Goal: Transaction & Acquisition: Download file/media

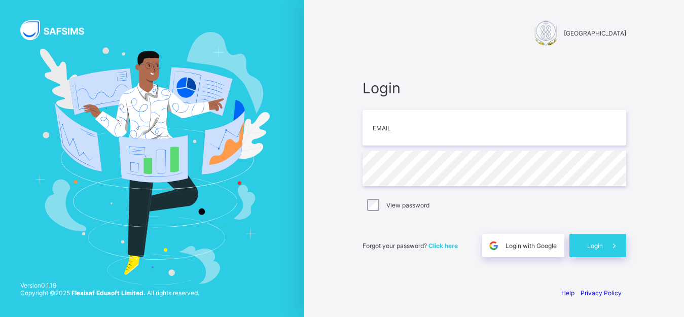
scroll to position [27, 0]
type input "**********"
click at [600, 248] on span "Login" at bounding box center [595, 246] width 16 height 8
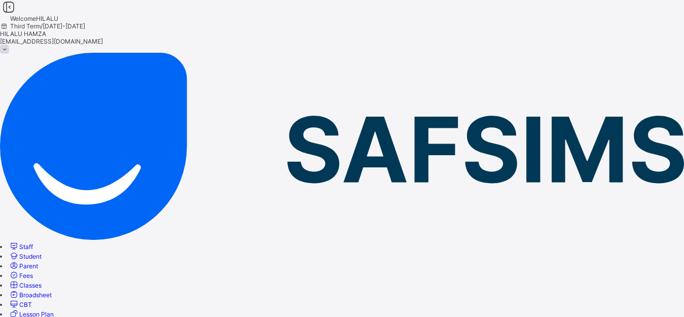
click at [42, 281] on span "Classes" at bounding box center [30, 285] width 22 height 8
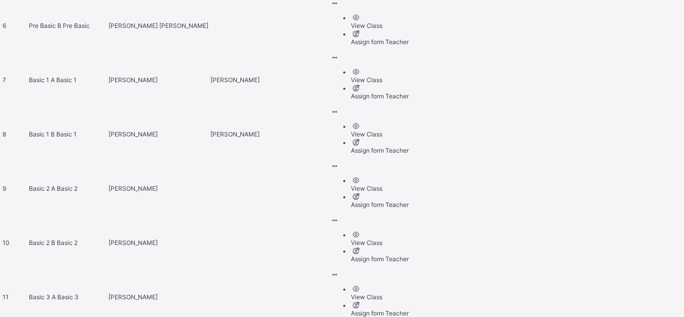
scroll to position [727, 0]
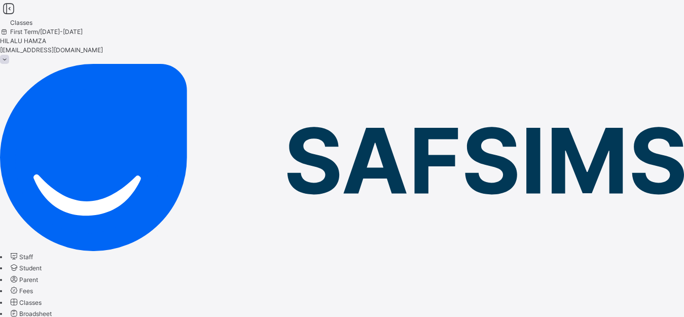
scroll to position [749, 0]
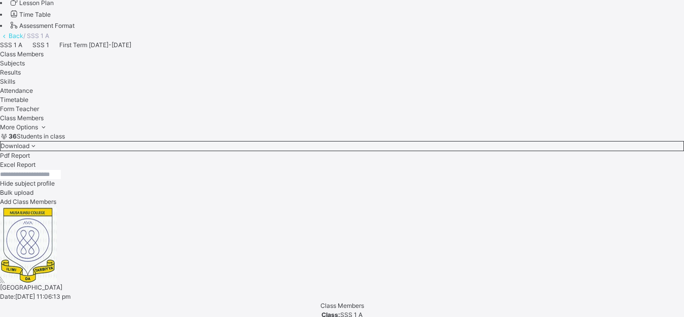
scroll to position [320, 0]
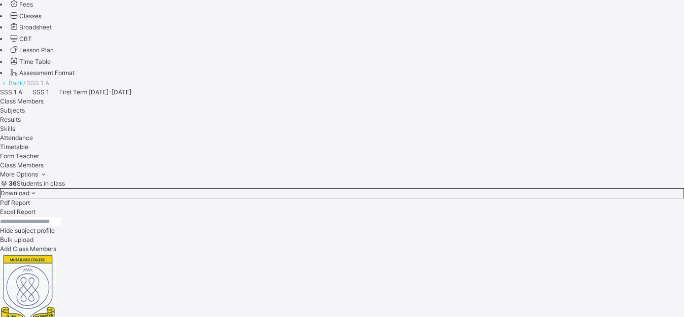
scroll to position [206, 0]
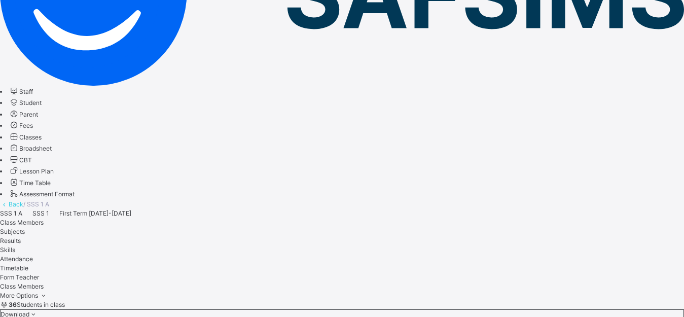
scroll to position [1054, 708]
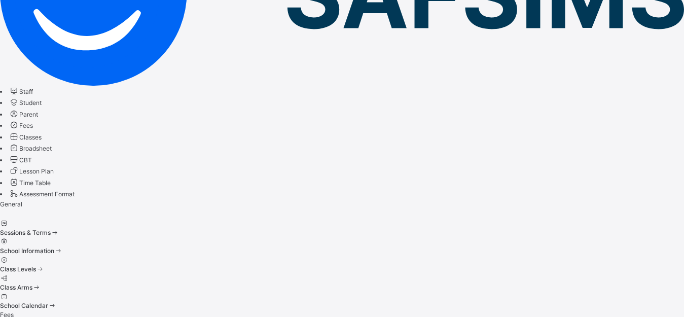
scroll to position [105, 0]
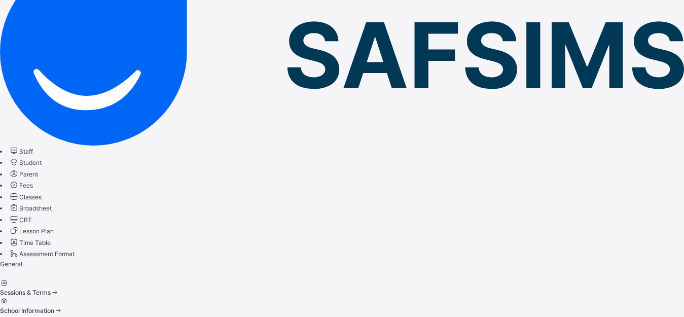
click at [202, 288] on div "Sessions & Terms" at bounding box center [342, 292] width 684 height 9
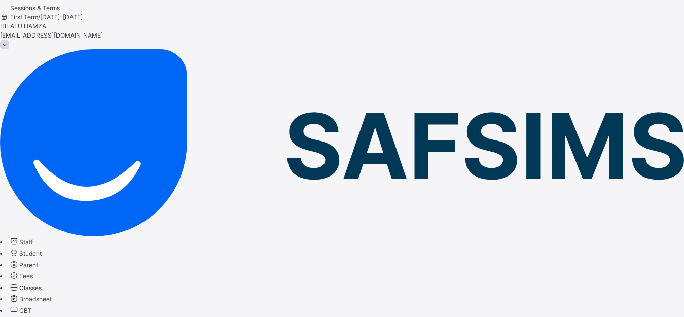
scroll to position [165, 0]
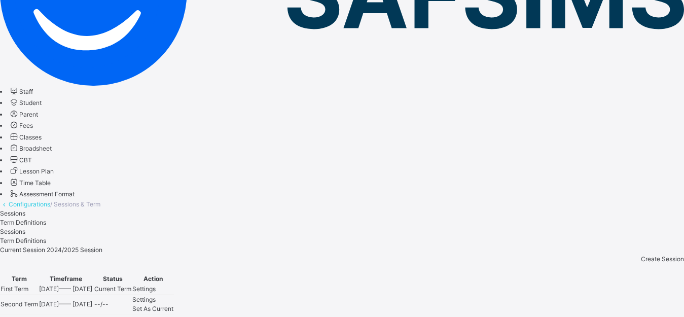
click at [173, 293] on span "Set As Current" at bounding box center [152, 309] width 41 height 8
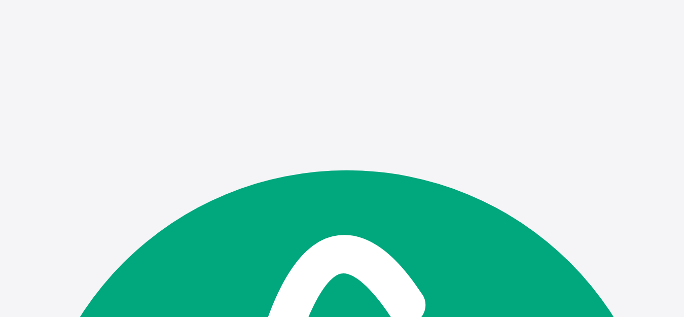
scroll to position [0, 0]
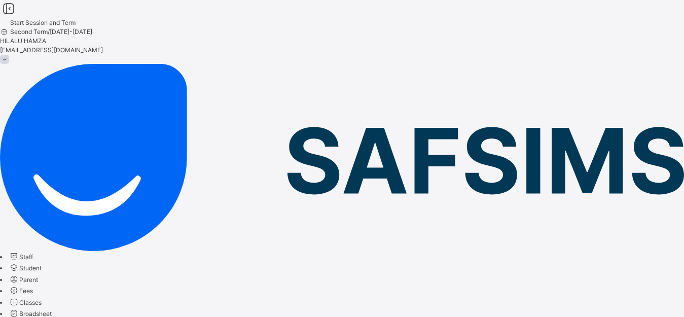
click at [42, 293] on span "Classes" at bounding box center [30, 303] width 22 height 8
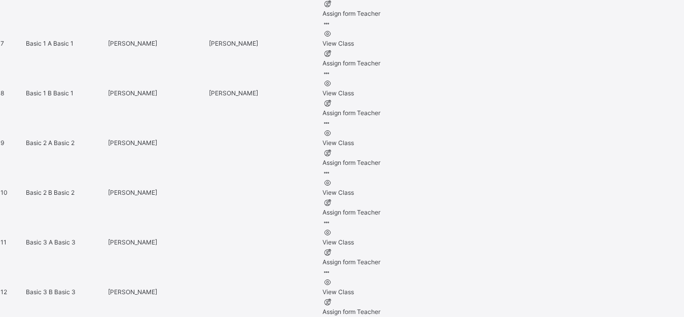
scroll to position [752, 0]
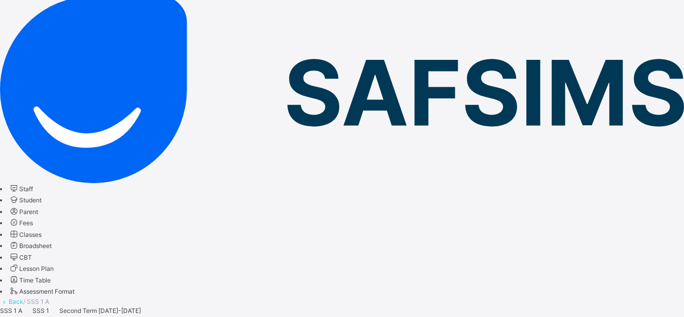
scroll to position [71, 0]
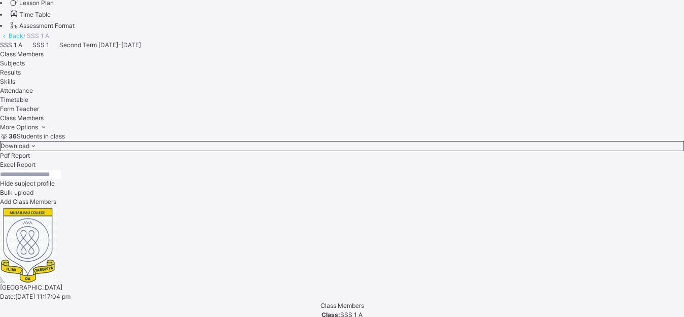
scroll to position [137, 0]
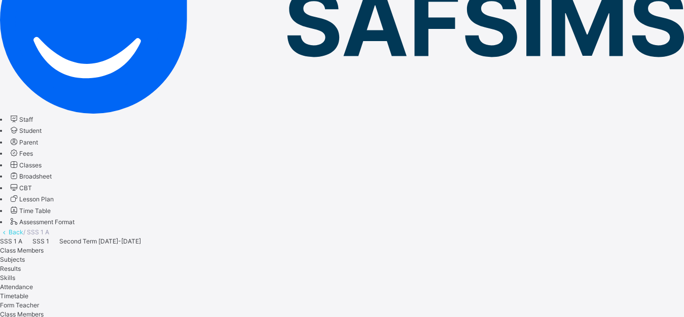
drag, startPoint x: 683, startPoint y: 85, endPoint x: 690, endPoint y: 108, distance: 24.4
type textarea "**********"
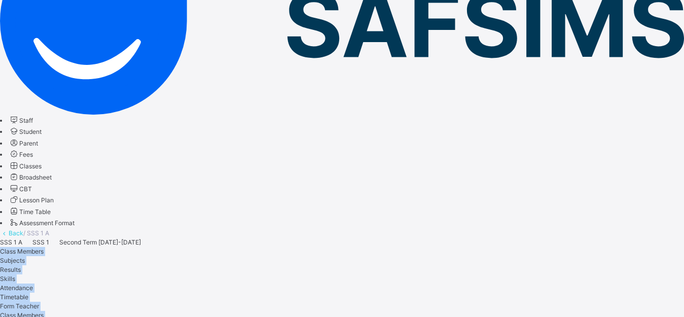
click at [641, 247] on div "Class Members Subjects Results Skills Attendance Timetable Form Teacher" at bounding box center [342, 279] width 684 height 64
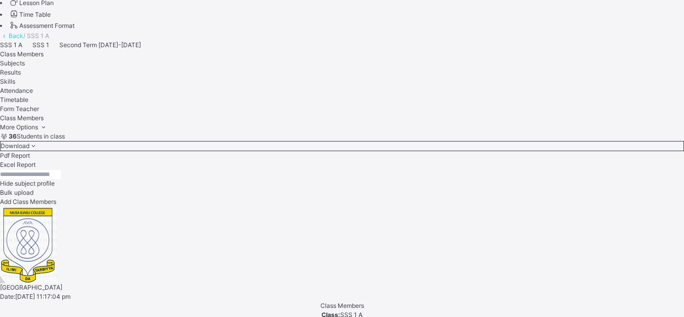
scroll to position [923, 0]
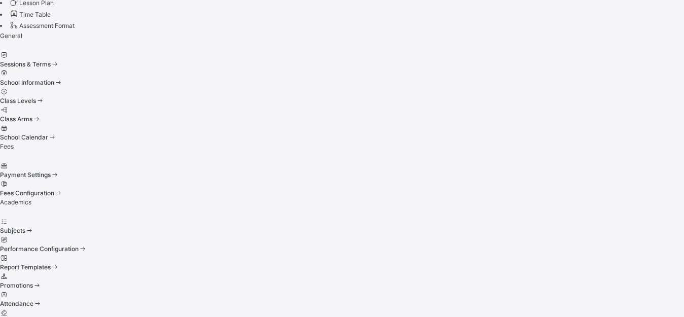
scroll to position [105, 0]
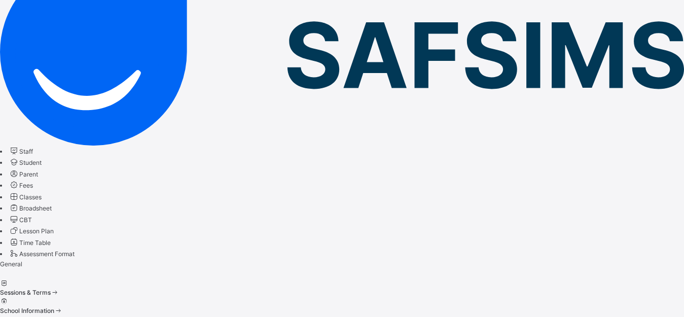
click at [51, 288] on span "Sessions & Terms" at bounding box center [25, 292] width 51 height 8
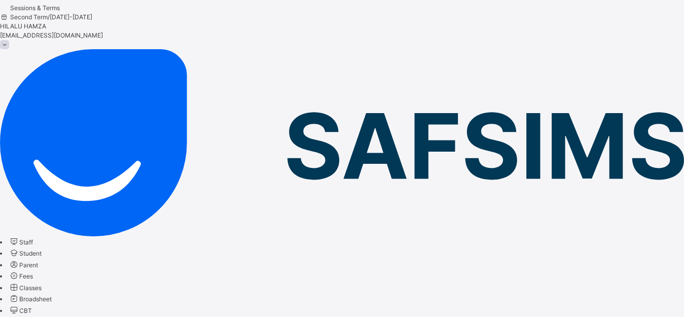
scroll to position [197, 0]
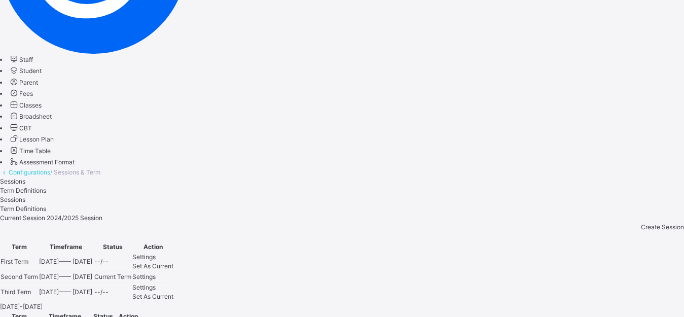
click at [173, 292] on span "Set As Current" at bounding box center [152, 296] width 41 height 8
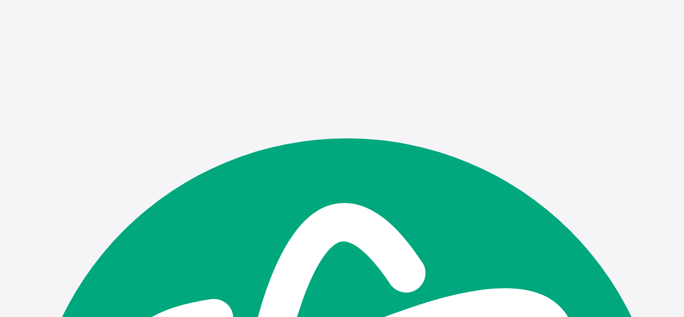
scroll to position [0, 0]
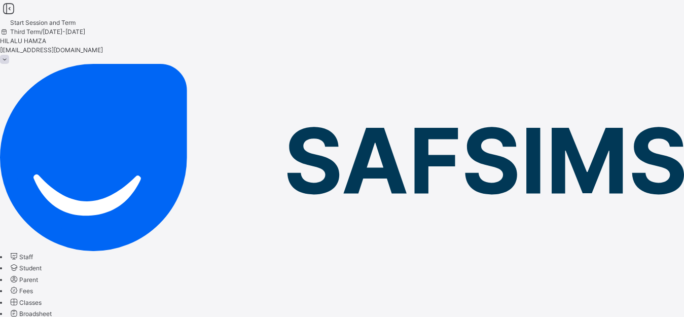
click at [42, 293] on span "Classes" at bounding box center [30, 303] width 22 height 8
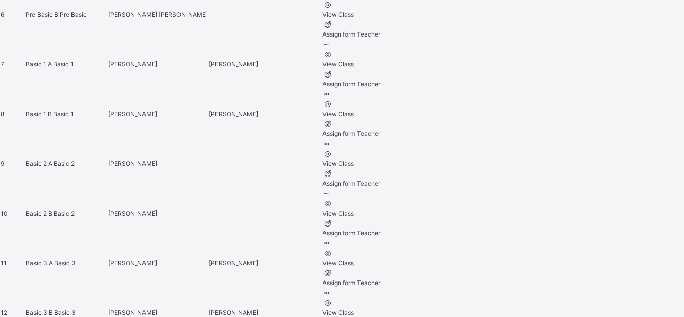
scroll to position [731, 0]
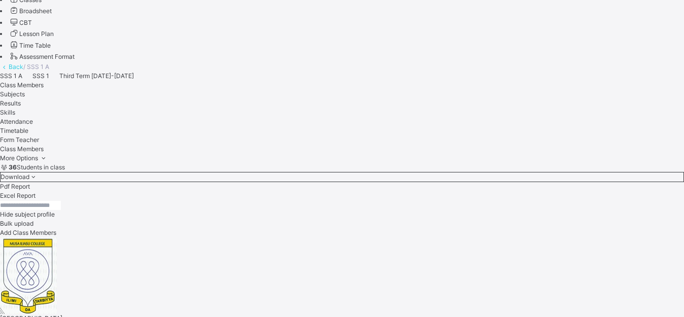
scroll to position [934, 0]
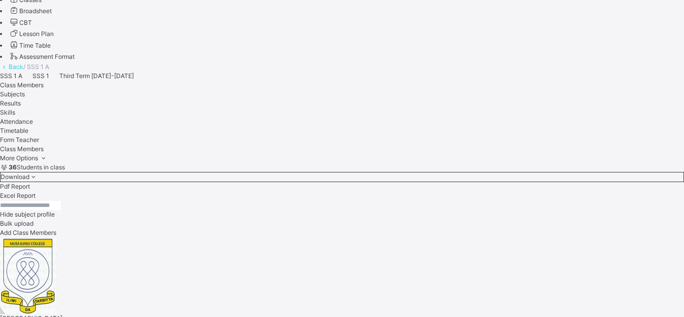
click at [52, 15] on span "Broadsheet" at bounding box center [35, 11] width 32 height 8
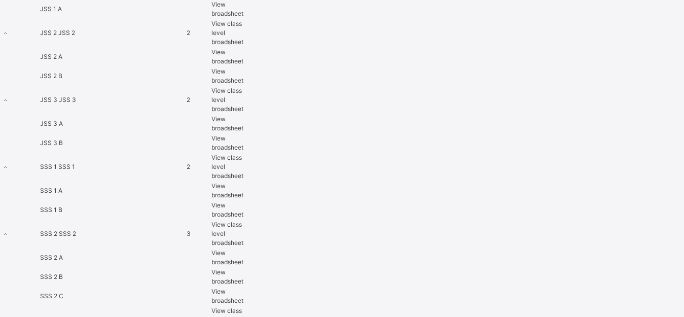
scroll to position [1076, 0]
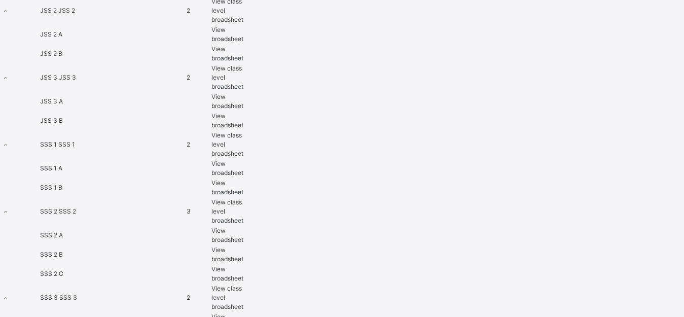
click at [243, 131] on span "View class level broadsheet" at bounding box center [227, 144] width 32 height 26
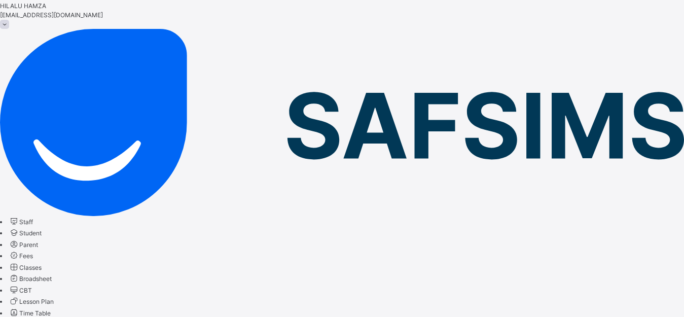
scroll to position [36, 0]
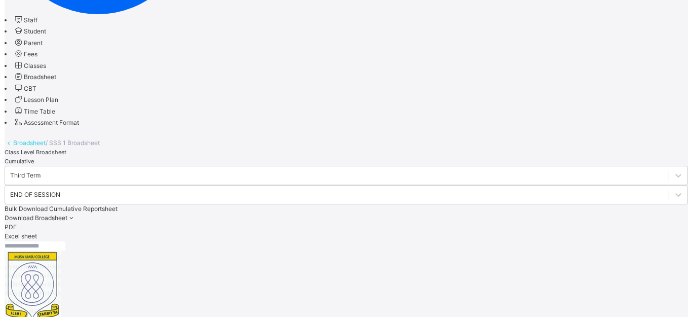
scroll to position [1018, 0]
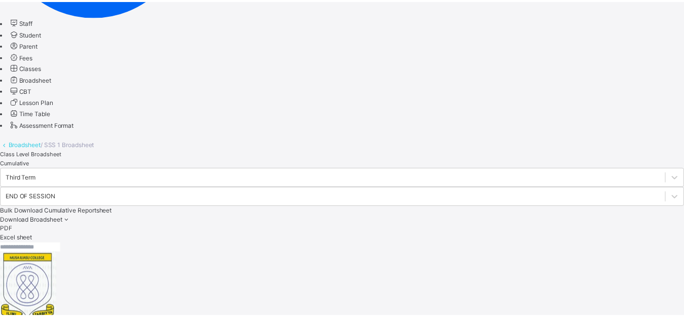
scroll to position [312, 0]
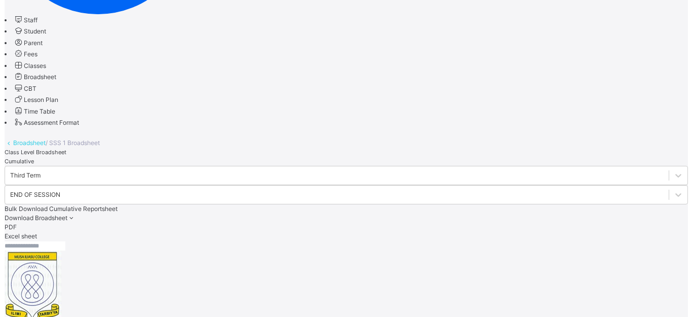
scroll to position [1710, 0]
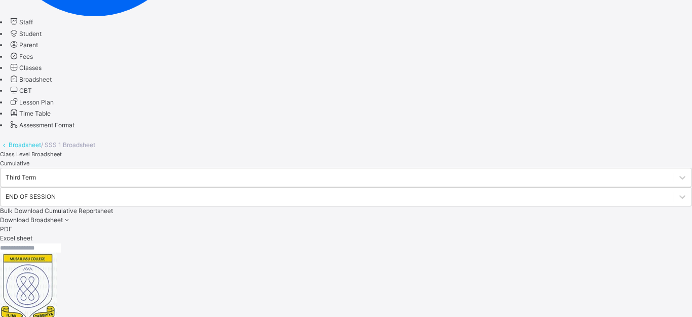
scroll to position [24, 0]
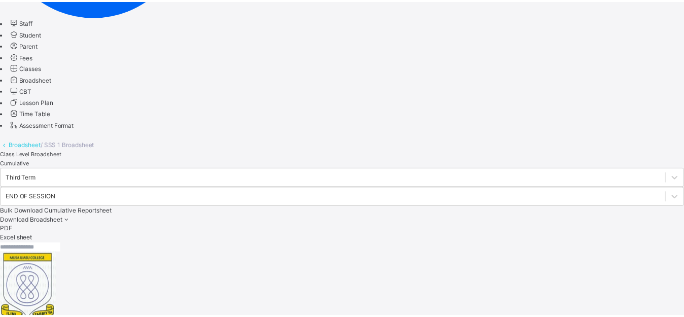
scroll to position [293, 0]
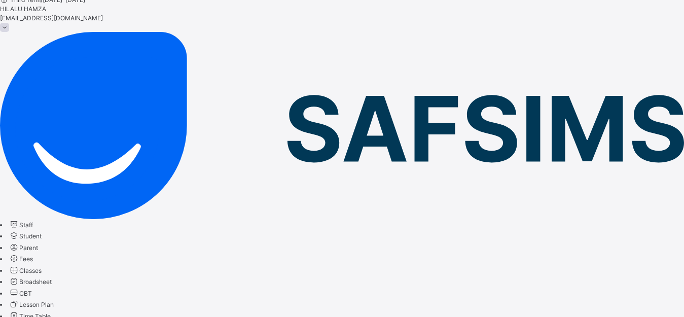
scroll to position [0, 0]
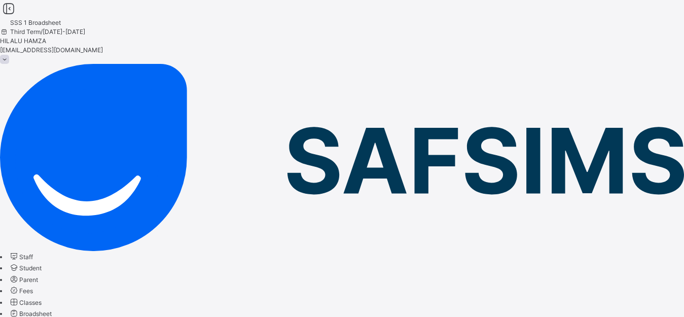
click at [42, 293] on span "Classes" at bounding box center [30, 303] width 22 height 8
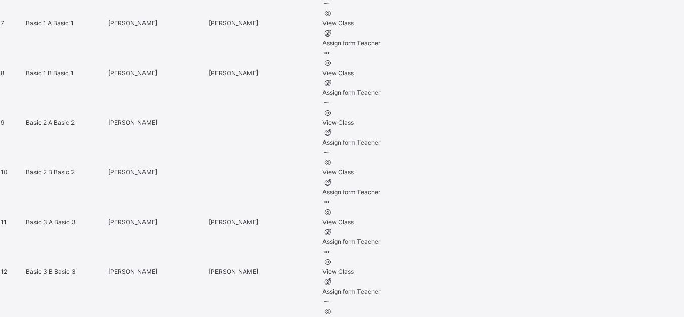
scroll to position [764, 0]
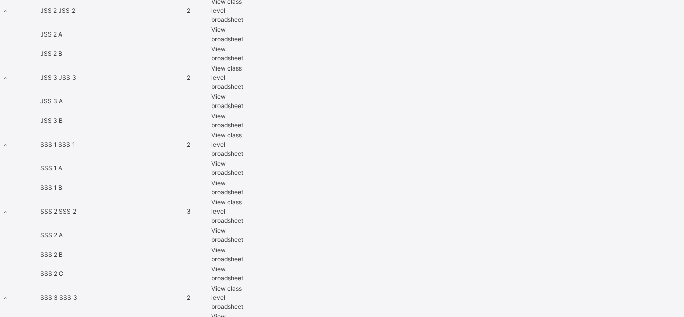
scroll to position [1080, 0]
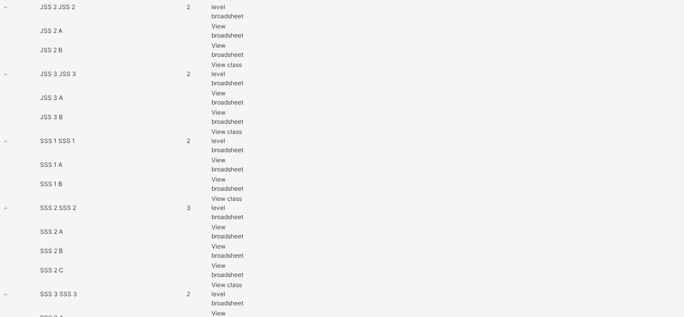
click at [243, 195] on span "View class level broadsheet" at bounding box center [227, 208] width 32 height 26
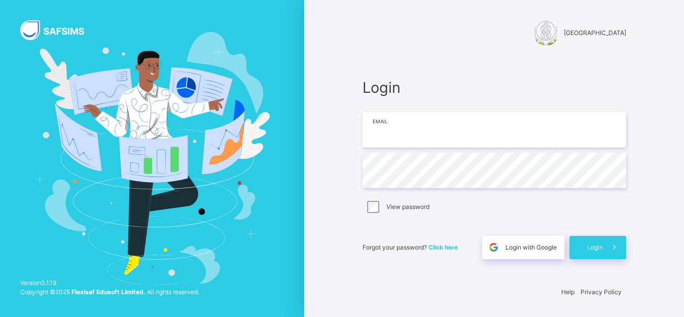
type input "**********"
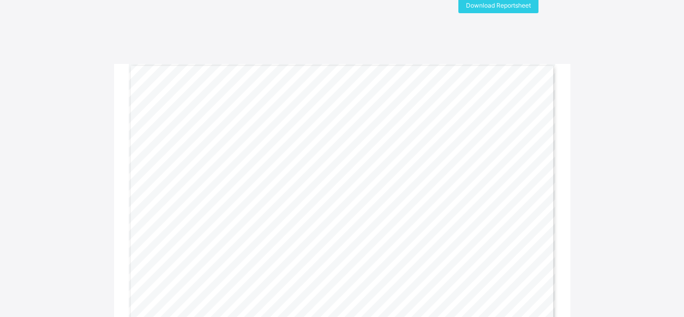
scroll to position [29, 0]
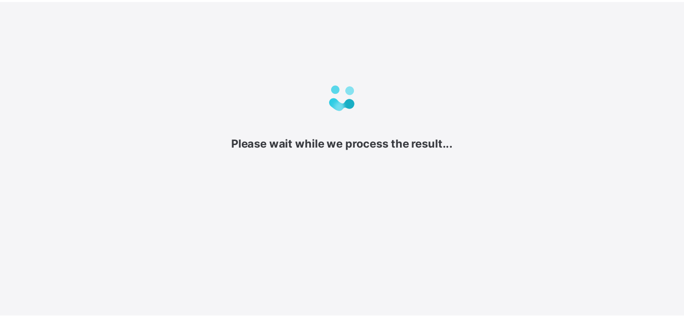
scroll to position [27, 0]
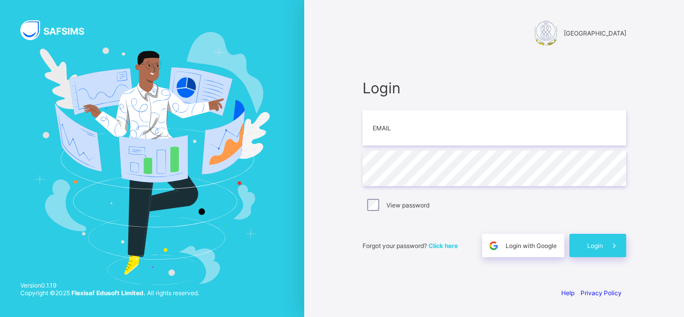
scroll to position [27, 0]
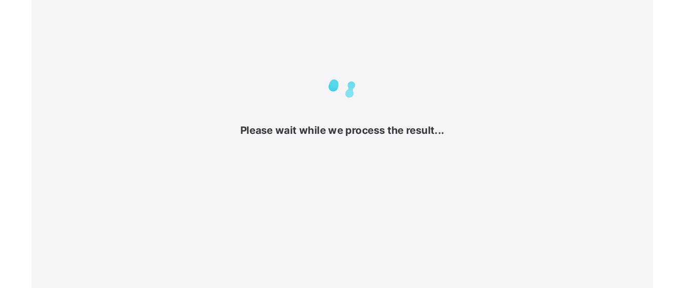
scroll to position [27, 0]
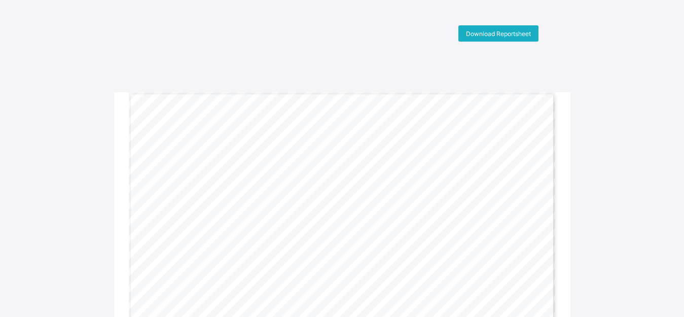
click at [501, 33] on span "Download Reportsheet" at bounding box center [498, 34] width 65 height 8
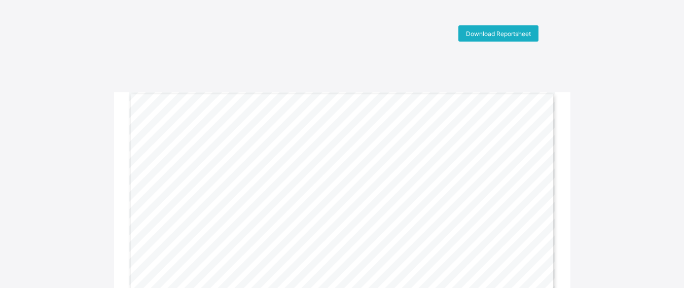
click at [506, 34] on span "Download Reportsheet" at bounding box center [498, 34] width 65 height 8
